Goal: Task Accomplishment & Management: Use online tool/utility

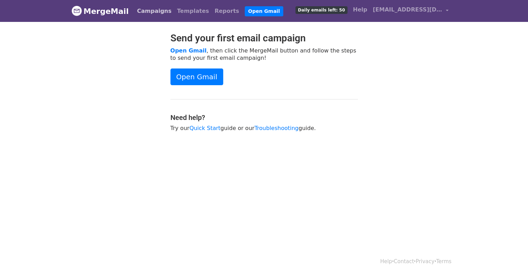
click at [146, 8] on link "Campaigns" at bounding box center [154, 11] width 40 height 14
click at [184, 9] on link "Templates" at bounding box center [193, 11] width 38 height 14
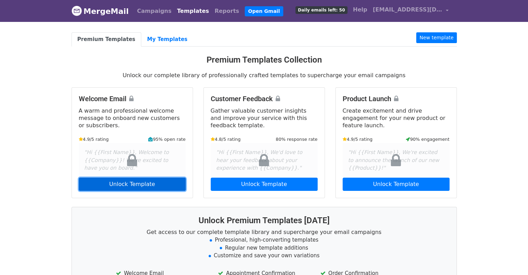
click at [137, 183] on link "Unlock Template" at bounding box center [132, 184] width 107 height 13
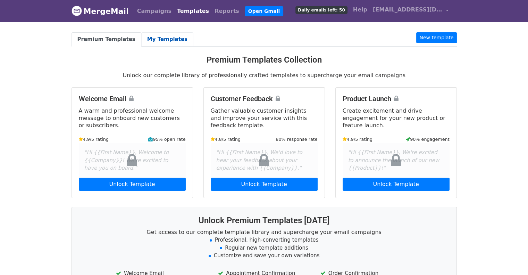
click at [154, 39] on link "My Templates" at bounding box center [167, 39] width 52 height 14
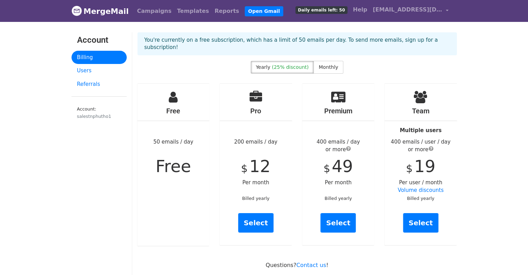
click at [155, 38] on p "You're currently on a free subscription, which has a limit of 50 emails per day…" at bounding box center [298, 43] width 306 height 15
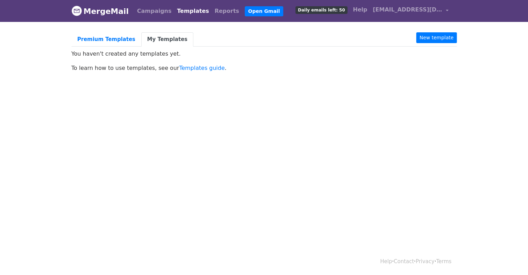
click at [136, 55] on p "You haven't created any templates yet." at bounding box center [265, 53] width 386 height 7
click at [106, 39] on link "Premium Templates" at bounding box center [107, 39] width 70 height 14
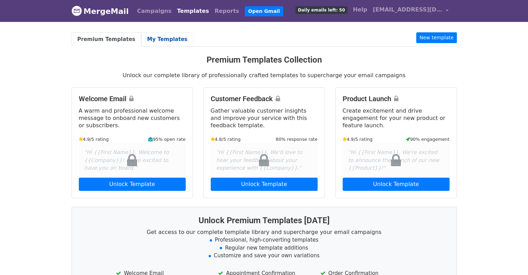
click at [142, 40] on link "My Templates" at bounding box center [167, 39] width 52 height 14
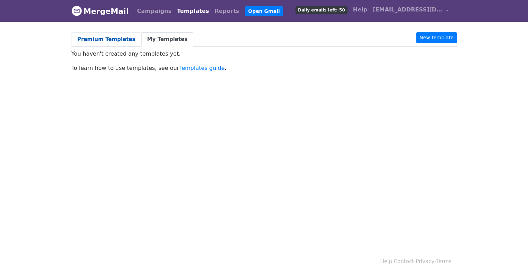
click at [98, 40] on link "Premium Templates" at bounding box center [107, 39] width 70 height 14
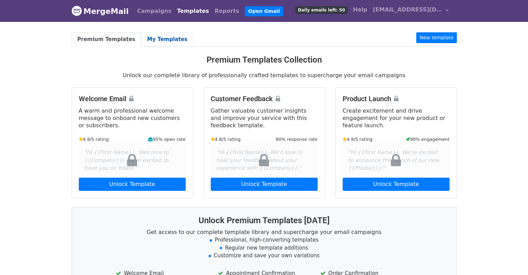
click at [141, 39] on link "My Templates" at bounding box center [167, 39] width 52 height 14
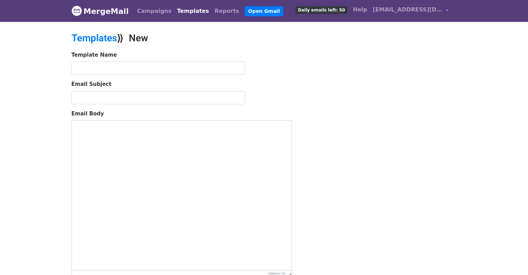
click at [154, 60] on div "Template Name" at bounding box center [182, 63] width 221 height 24
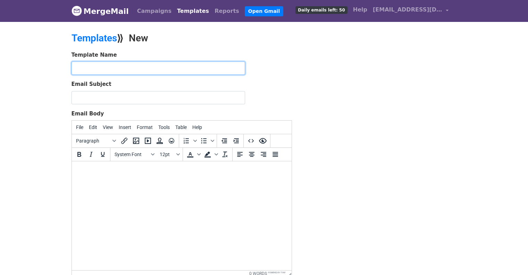
click at [152, 65] on input "text" at bounding box center [159, 67] width 174 height 13
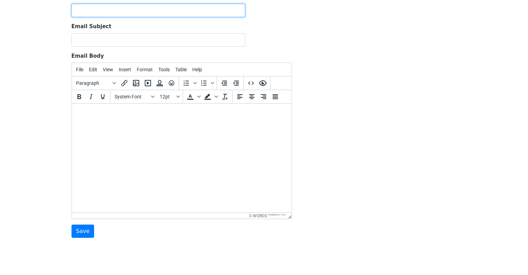
scroll to position [69, 0]
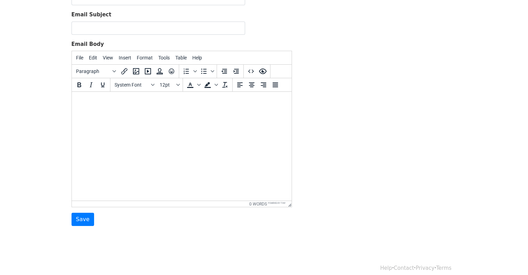
click at [145, 104] on body at bounding box center [181, 101] width 209 height 8
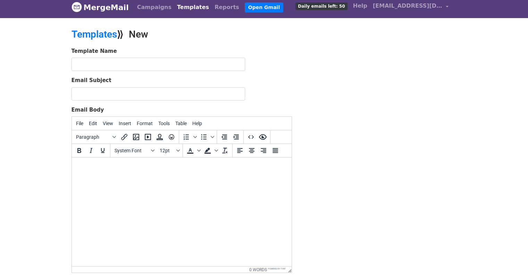
scroll to position [0, 0]
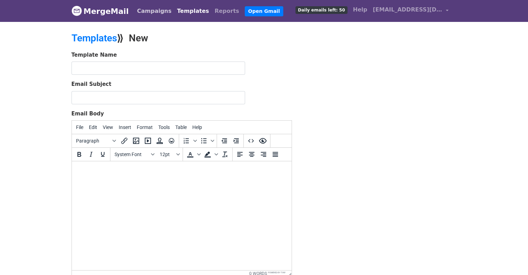
click at [157, 10] on link "Campaigns" at bounding box center [154, 11] width 40 height 14
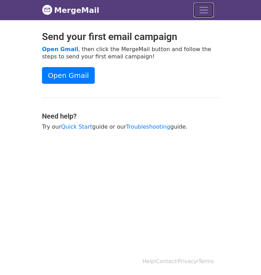
click at [201, 12] on span "Toggle navigation" at bounding box center [204, 10] width 10 height 10
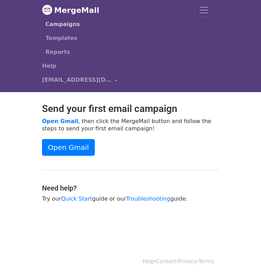
click at [64, 26] on link "Campaigns" at bounding box center [130, 24] width 168 height 14
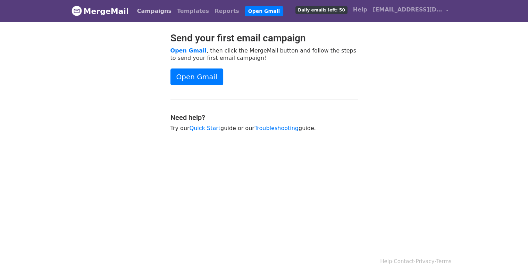
click at [160, 14] on link "Campaigns" at bounding box center [154, 11] width 40 height 14
click at [151, 14] on link "Campaigns" at bounding box center [154, 11] width 40 height 14
click at [149, 8] on link "Campaigns" at bounding box center [154, 11] width 40 height 14
click at [155, 13] on link "Campaigns" at bounding box center [154, 11] width 40 height 14
click at [193, 73] on link "Open Gmail" at bounding box center [197, 76] width 53 height 17
